Goal: Task Accomplishment & Management: Complete application form

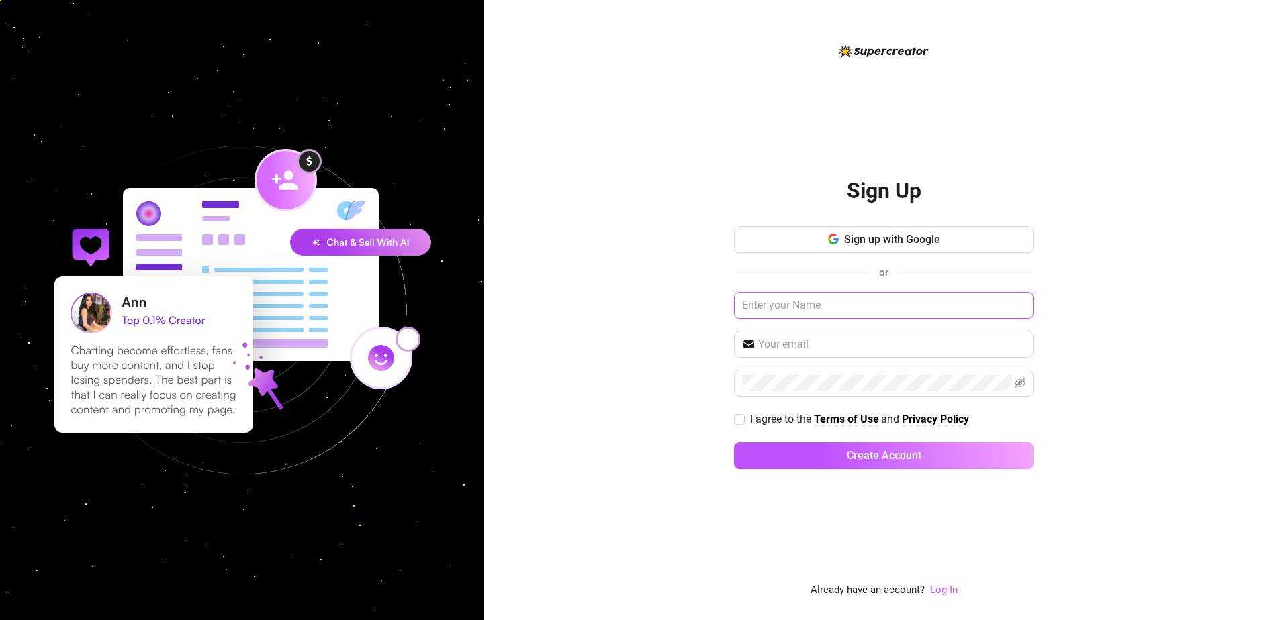
click at [798, 302] on input "text" at bounding box center [883, 305] width 299 height 27
type input "Amber Spriggs"
click at [793, 340] on input "text" at bounding box center [891, 344] width 267 height 16
type input "mattsaenz@icloud.com"
click at [684, 422] on div "Sign Up Sign up with Google or Amber Spriggs mattsaenz@icloud.com I agree to th…" at bounding box center [883, 310] width 800 height 620
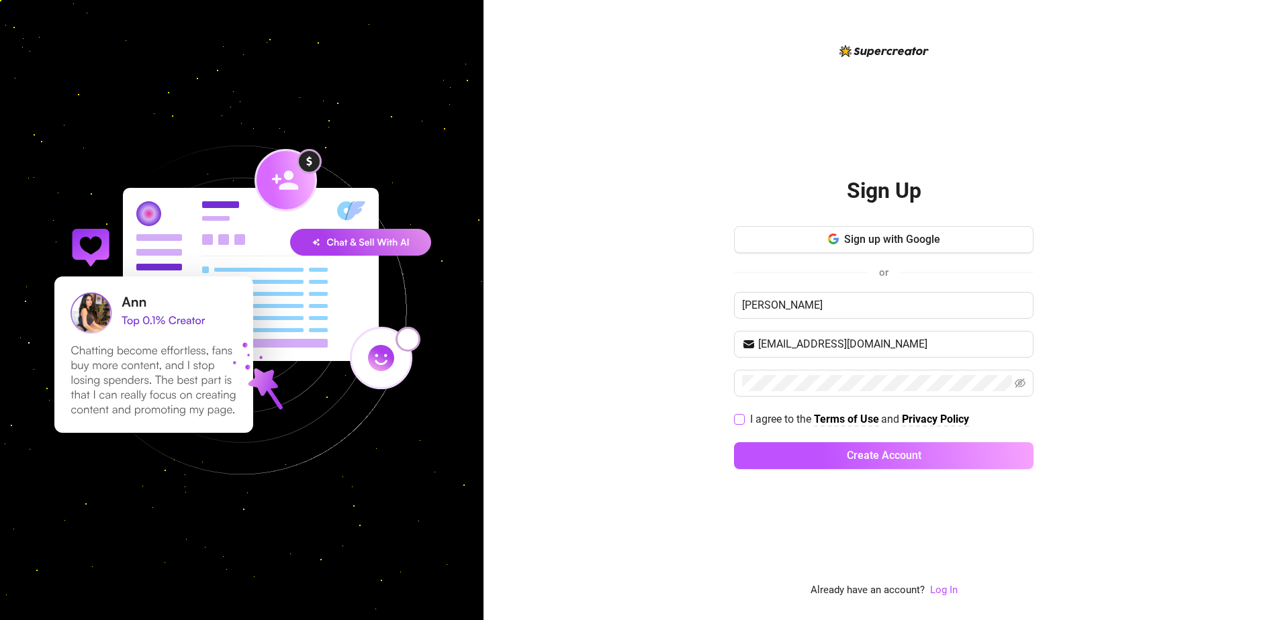
click at [739, 418] on input "I agree to the Terms of Use and Privacy Policy" at bounding box center [738, 418] width 9 height 9
checkbox input "true"
click at [816, 449] on button "Create Account" at bounding box center [883, 455] width 299 height 27
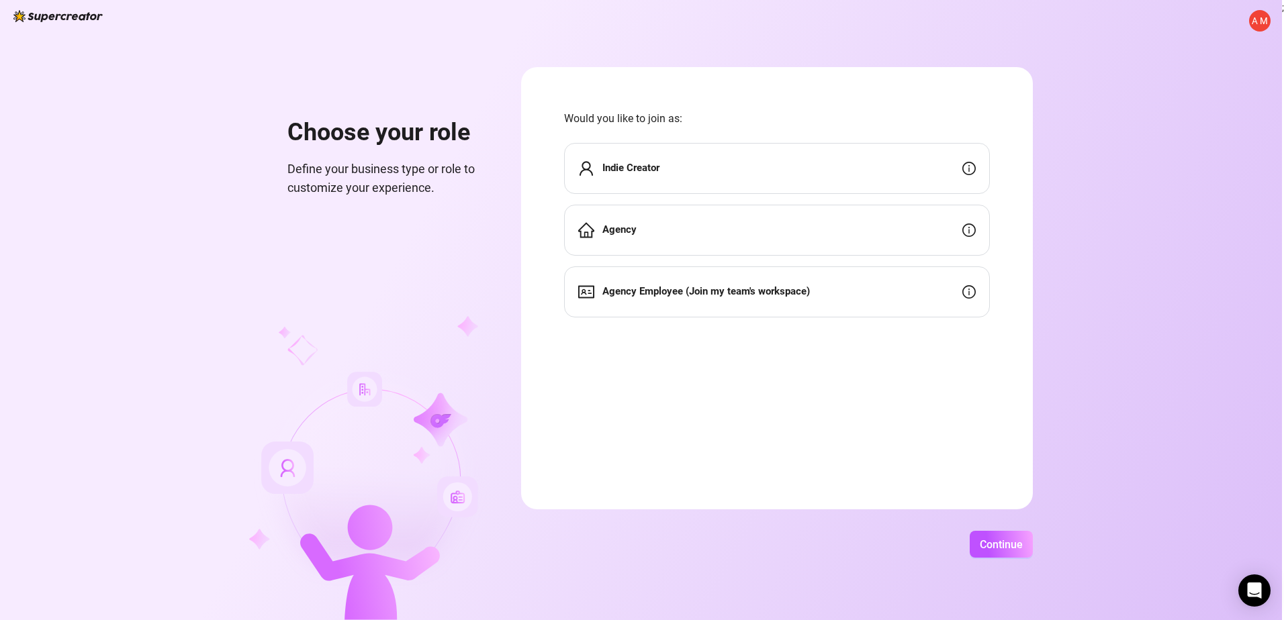
click at [915, 179] on div "Indie Creator" at bounding box center [777, 168] width 426 height 51
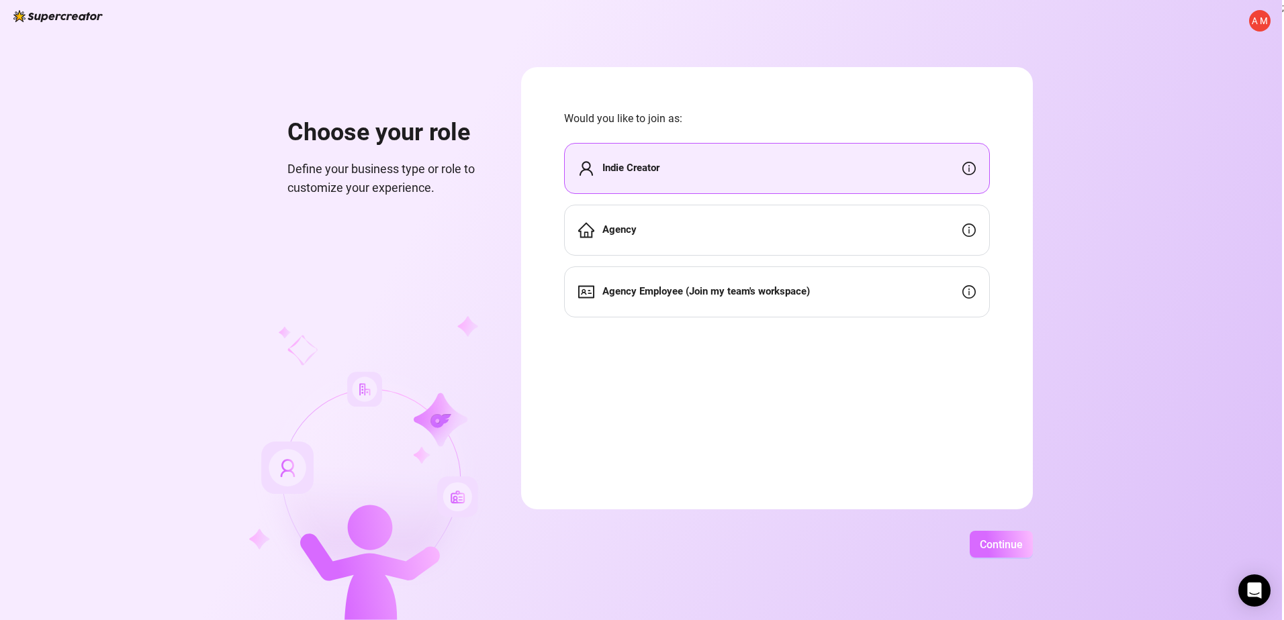
click at [1006, 536] on button "Continue" at bounding box center [1001, 544] width 63 height 27
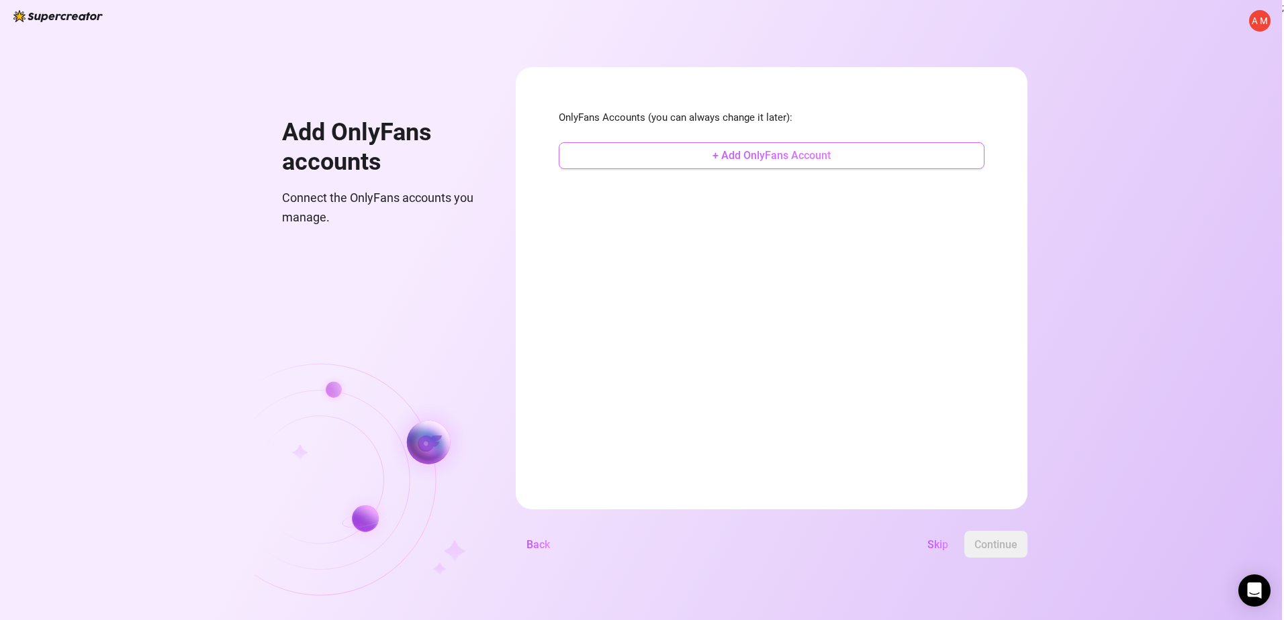
click at [763, 152] on span "+ Add OnlyFans Account" at bounding box center [771, 155] width 118 height 13
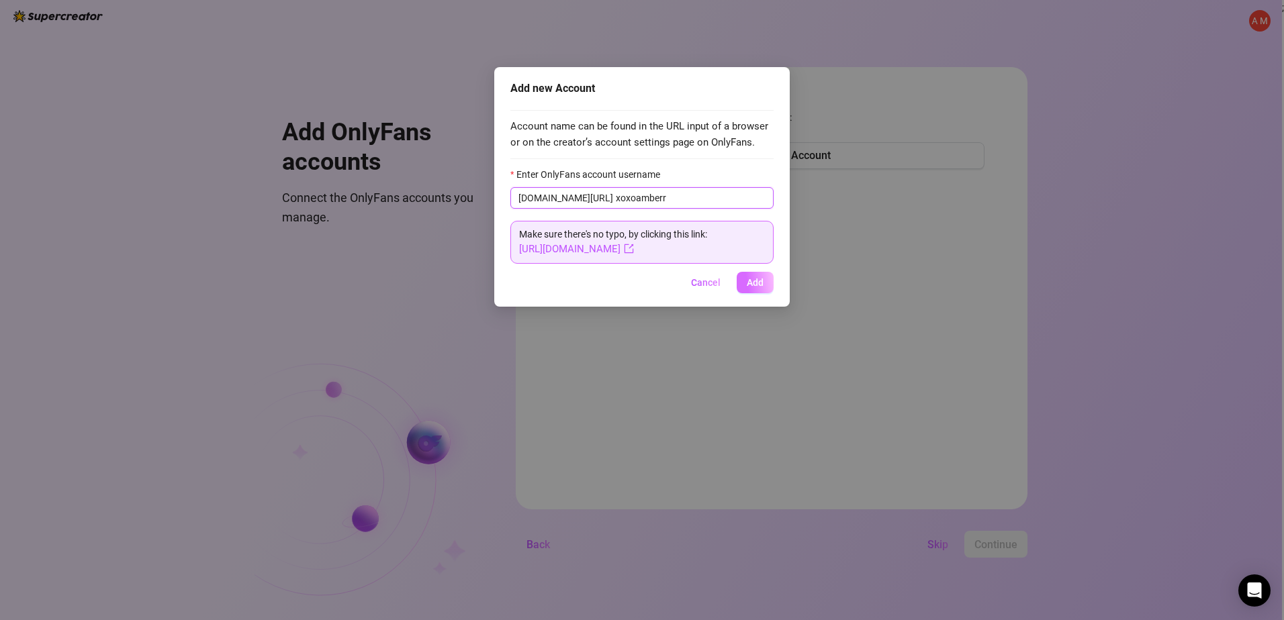
type input "xoxoamberr"
click at [751, 279] on span "Add" at bounding box center [755, 282] width 17 height 11
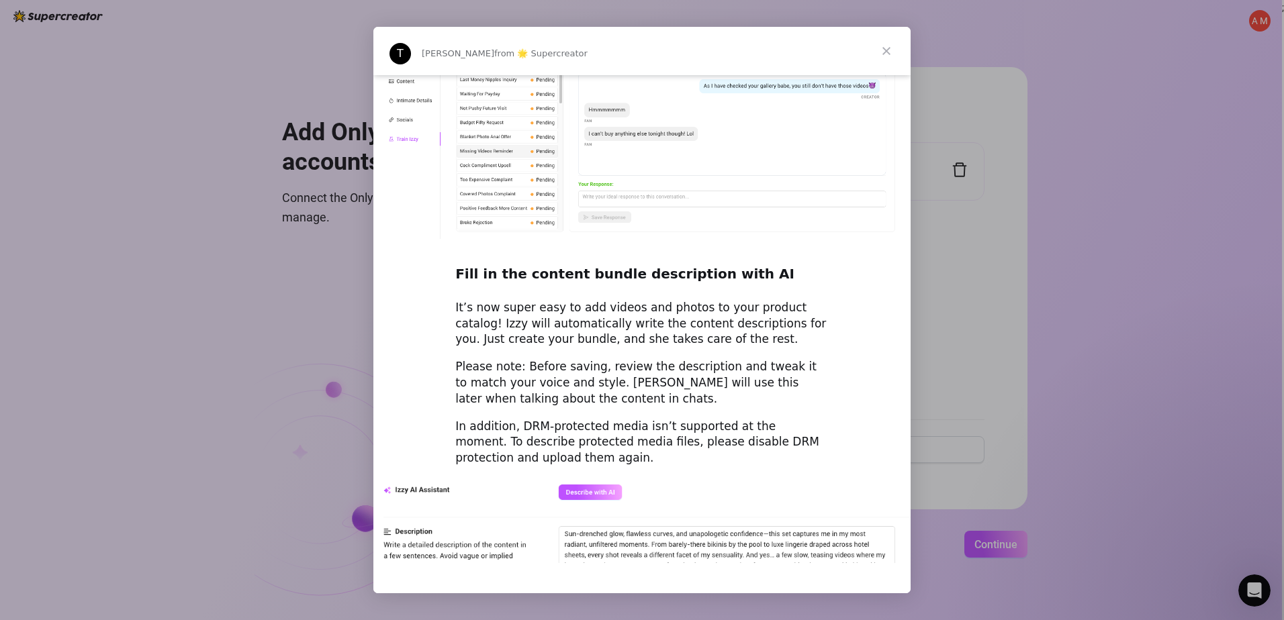
scroll to position [1720, 0]
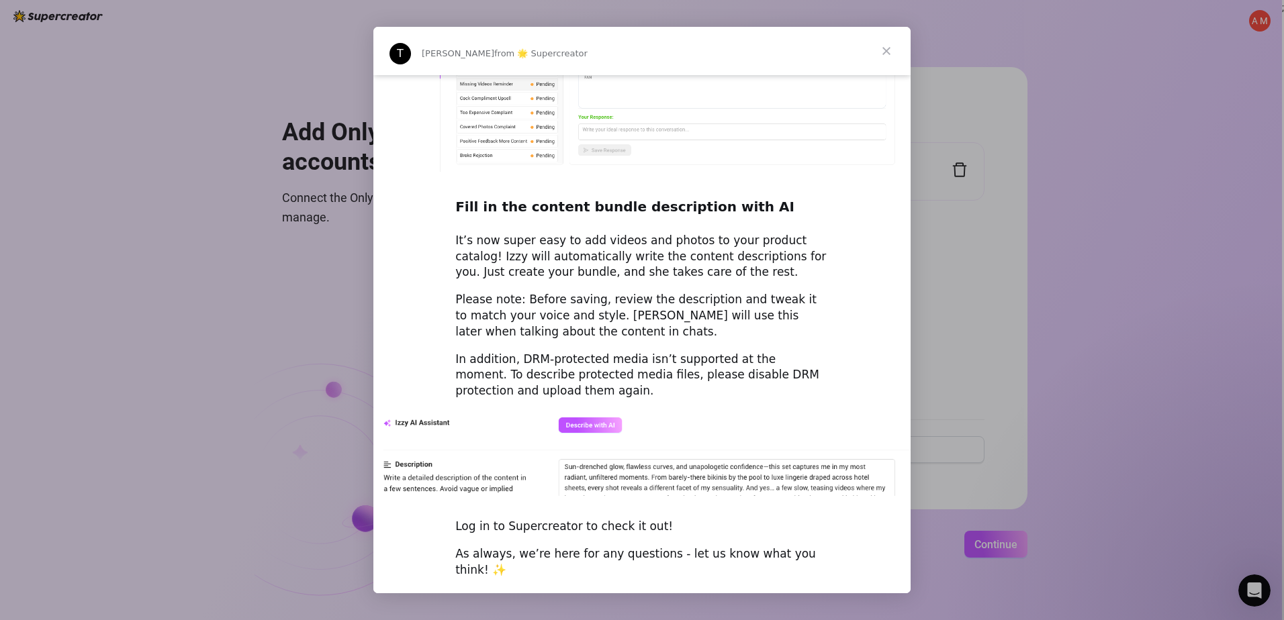
click at [889, 54] on span "Close" at bounding box center [886, 51] width 48 height 48
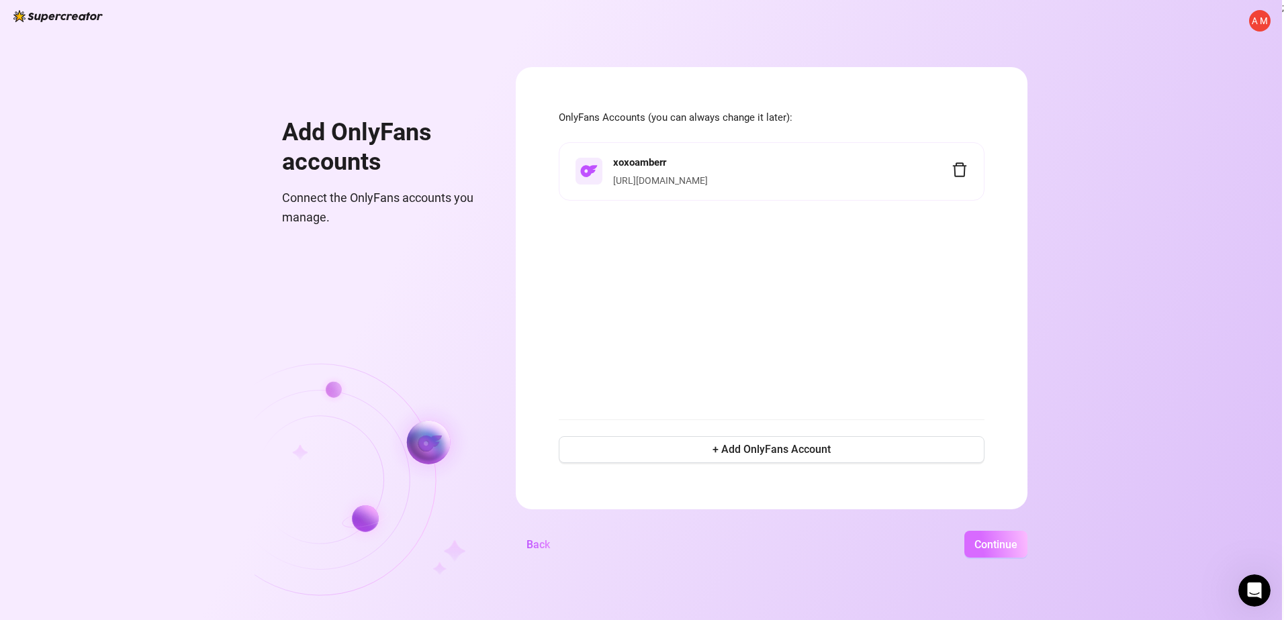
click at [994, 537] on button "Continue" at bounding box center [995, 544] width 63 height 27
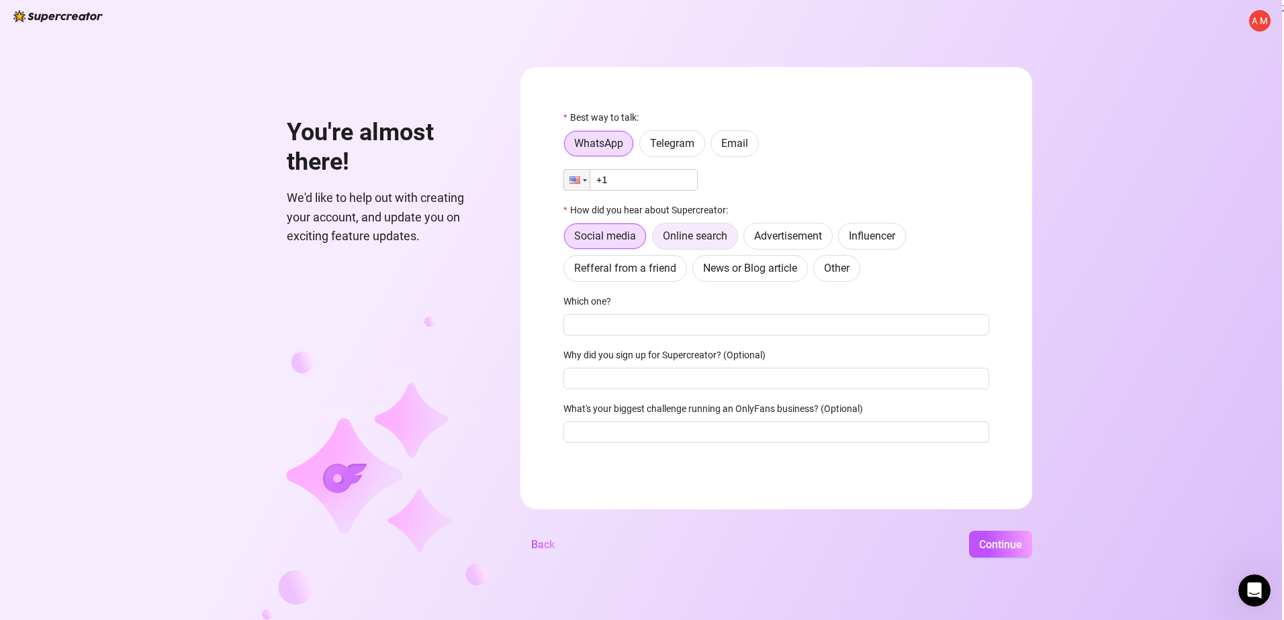
click at [726, 242] on span "Online search" at bounding box center [695, 236] width 64 height 13
click at [656, 240] on input "Online search" at bounding box center [656, 240] width 0 height 0
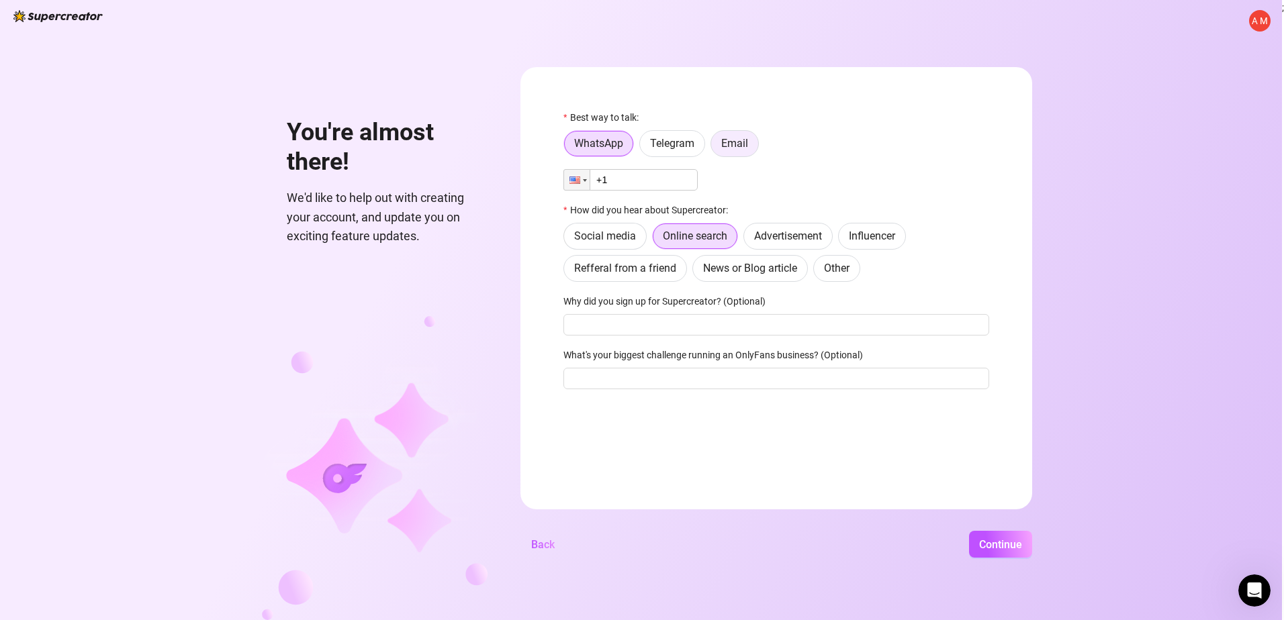
click at [744, 139] on span "Email" at bounding box center [734, 143] width 27 height 13
click at [714, 147] on input "Email" at bounding box center [714, 147] width 0 height 0
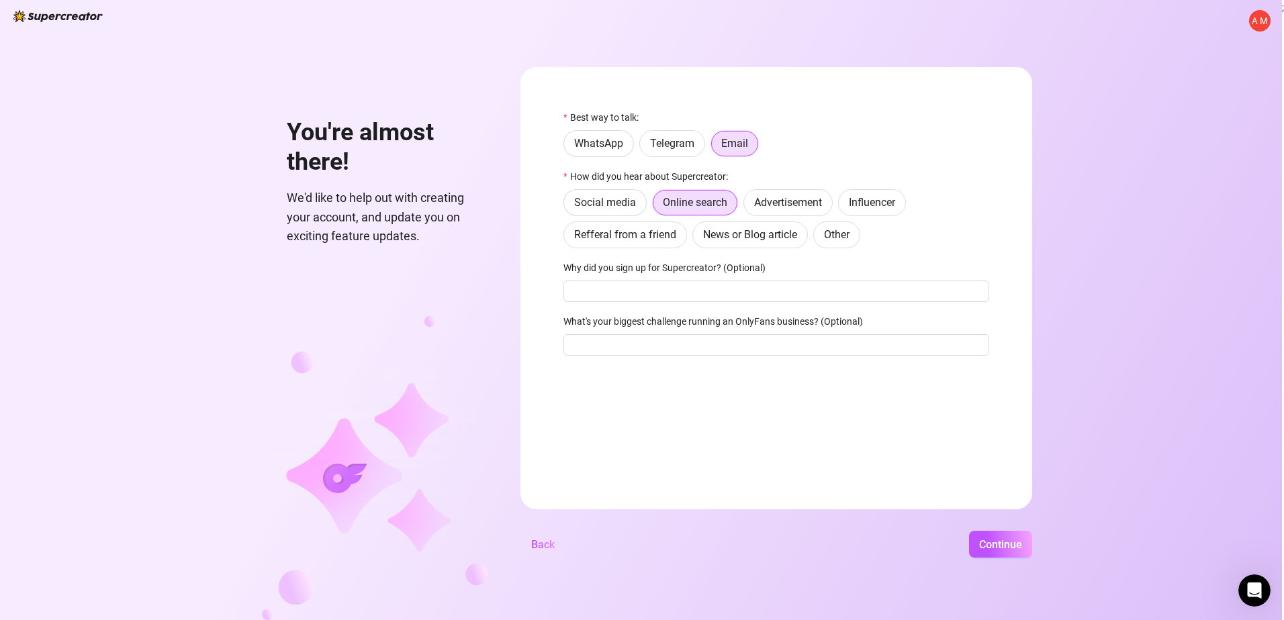
click at [779, 334] on div "What's your biggest challenge running an OnlyFans business? (Optional)" at bounding box center [776, 324] width 426 height 20
click at [778, 349] on input "What's your biggest challenge running an OnlyFans business? (Optional)" at bounding box center [776, 344] width 426 height 21
type input "message response"
click at [1010, 547] on span "Continue" at bounding box center [1000, 545] width 43 height 13
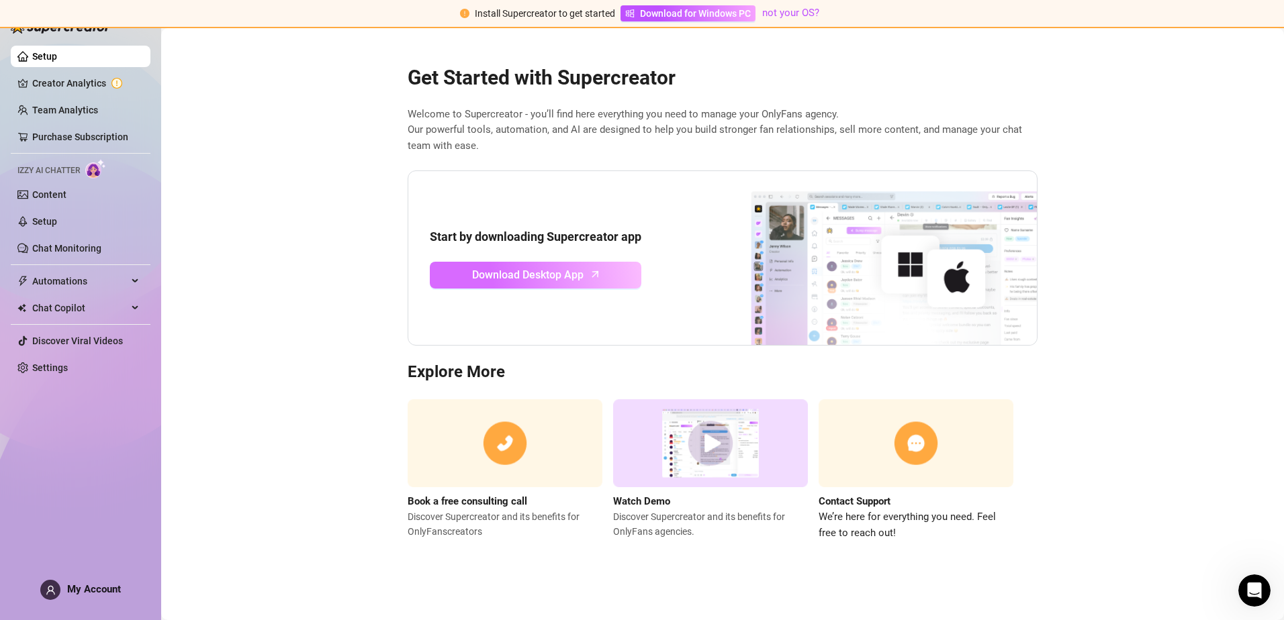
click at [596, 271] on icon "arrow-up" at bounding box center [595, 274] width 15 height 15
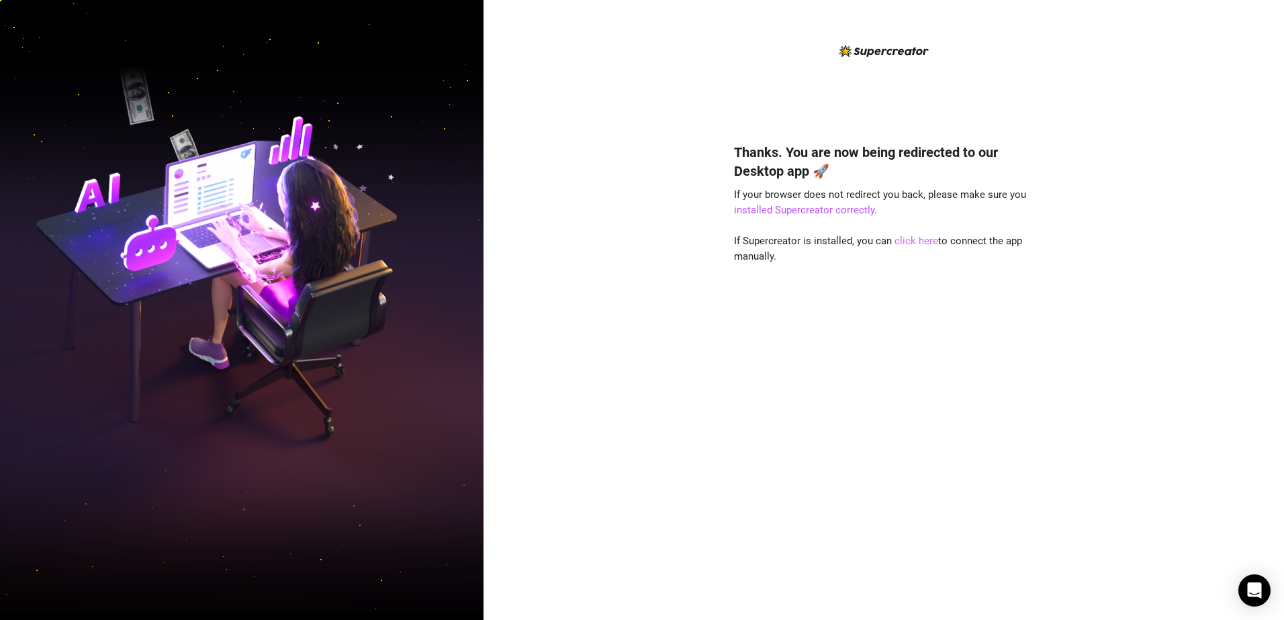
click at [927, 243] on link "click here" at bounding box center [916, 241] width 44 height 12
click at [917, 240] on link "click here" at bounding box center [916, 241] width 44 height 12
